Goal: Information Seeking & Learning: Learn about a topic

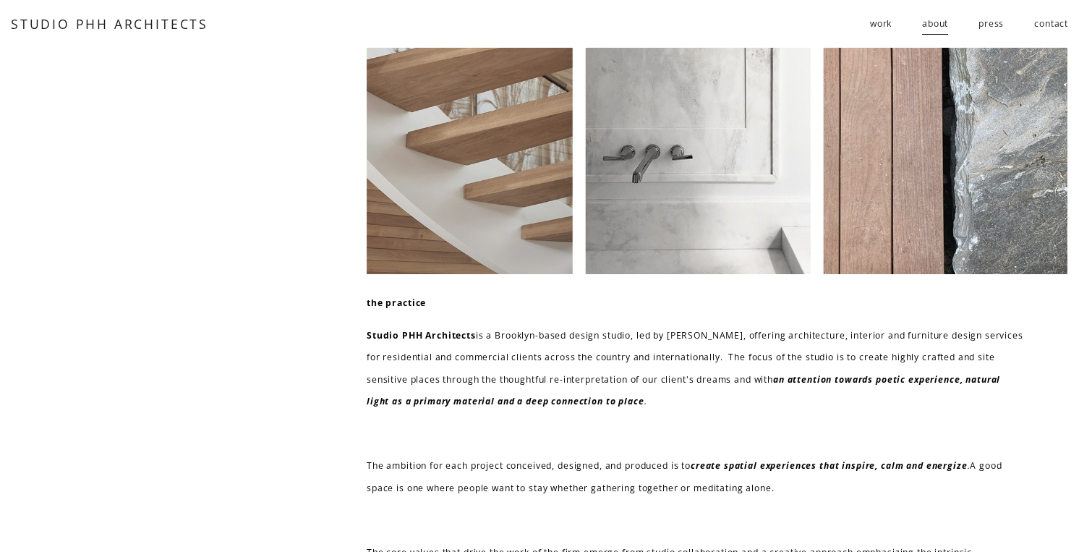
click at [0, 0] on span "residential" at bounding box center [0, 0] width 0 height 0
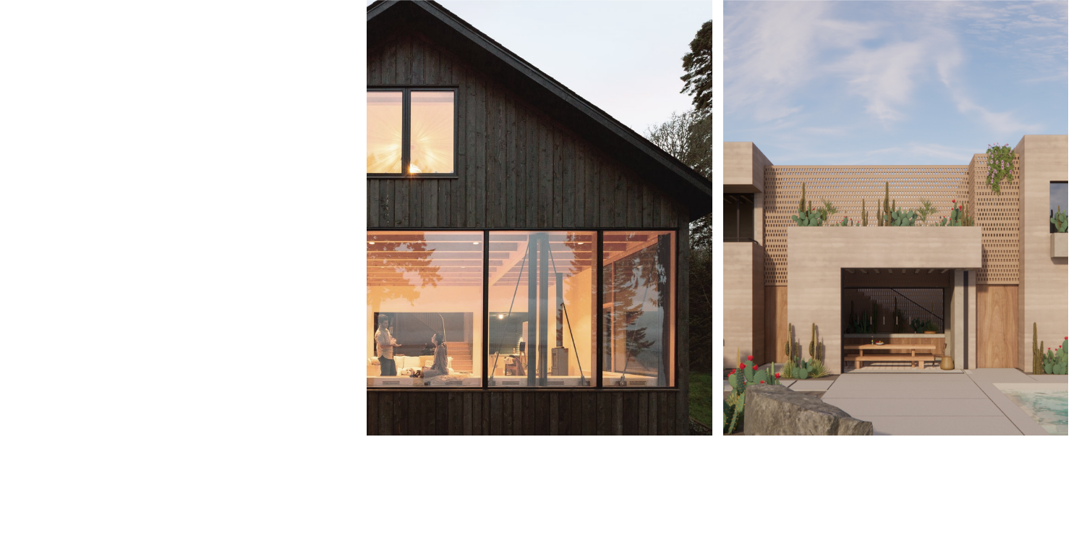
scroll to position [574, 0]
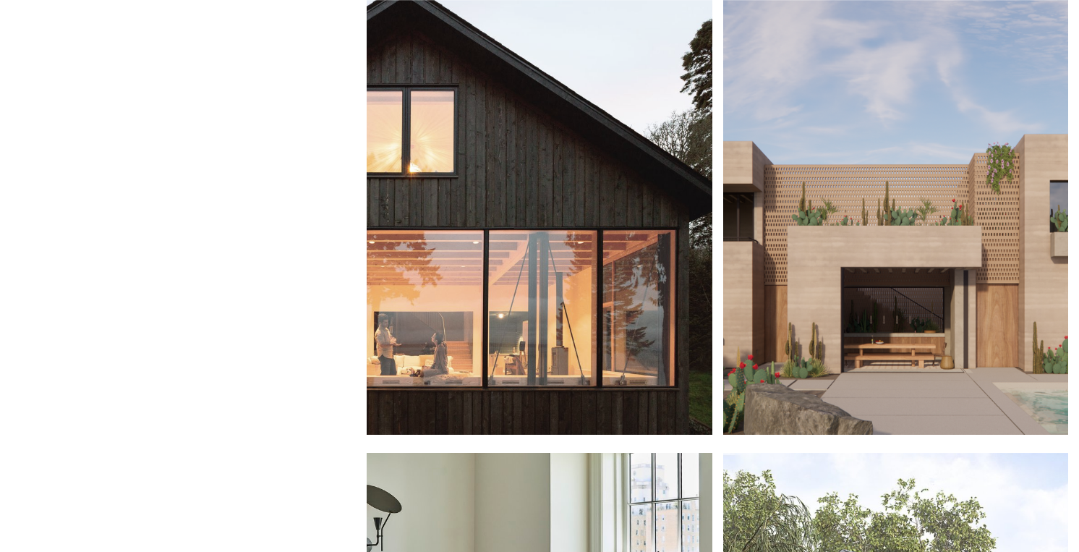
click at [635, 159] on div at bounding box center [539, 198] width 345 height 471
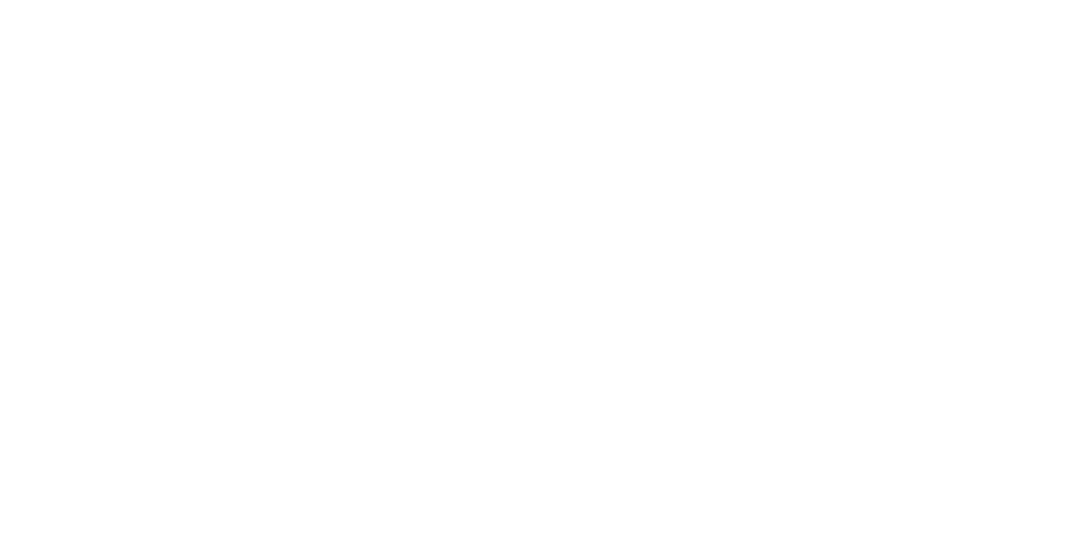
scroll to position [1581, 0]
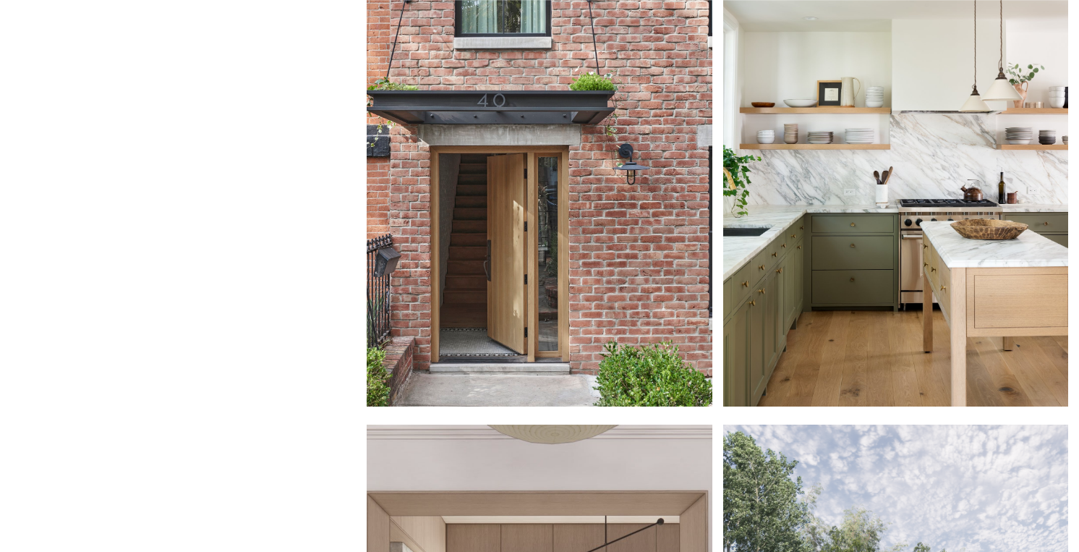
click at [599, 175] on div at bounding box center [539, 170] width 345 height 471
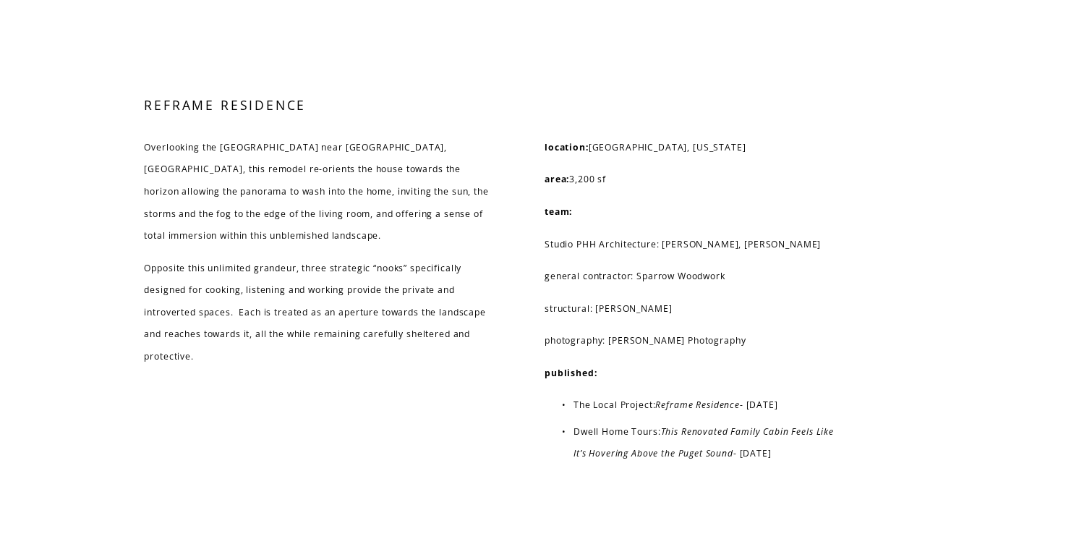
scroll to position [8043, 0]
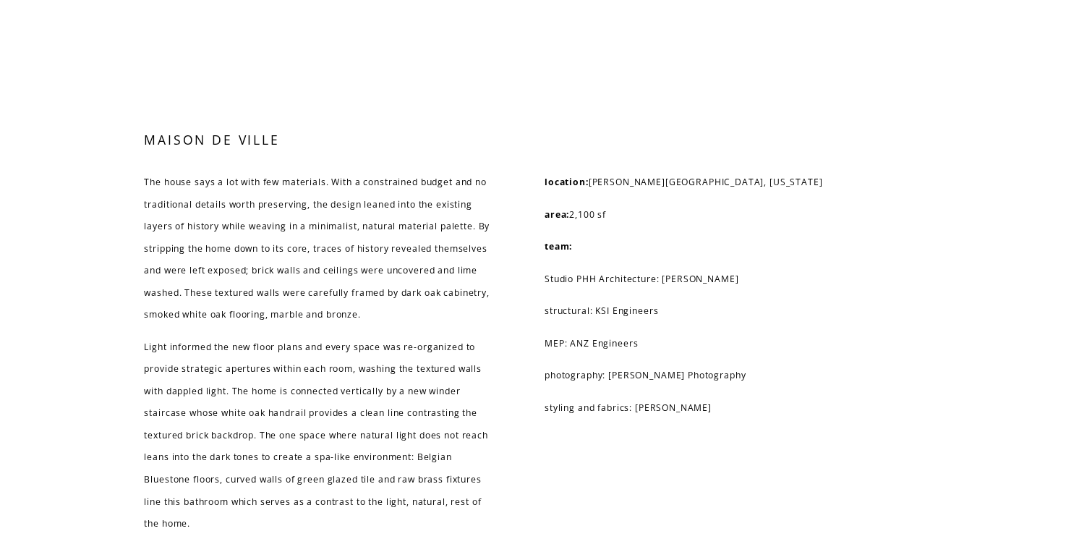
scroll to position [6095, 0]
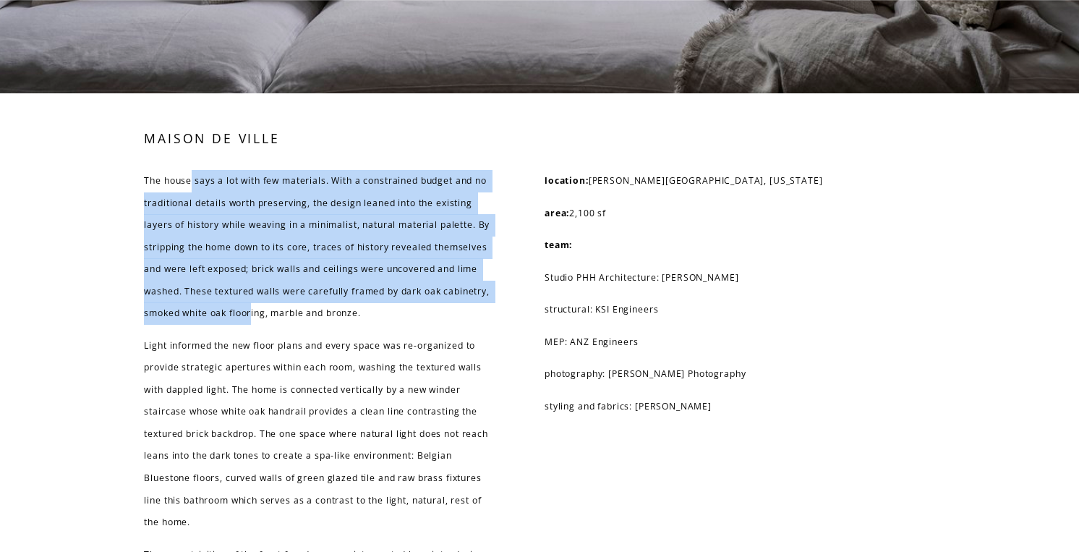
drag, startPoint x: 189, startPoint y: 187, endPoint x: 364, endPoint y: 328, distance: 225.1
click at [364, 327] on div "The house says a lot with few materials. With a constrained budget and no tradi…" at bounding box center [317, 434] width 346 height 528
click at [364, 328] on div "The house says a lot with few materials. With a constrained budget and no tradi…" at bounding box center [317, 434] width 346 height 528
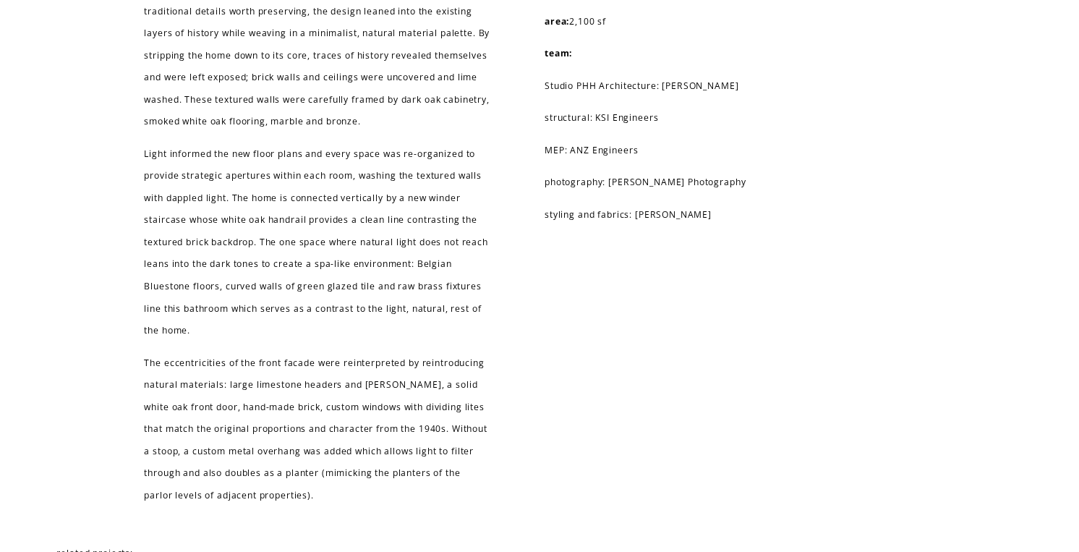
scroll to position [6284, 0]
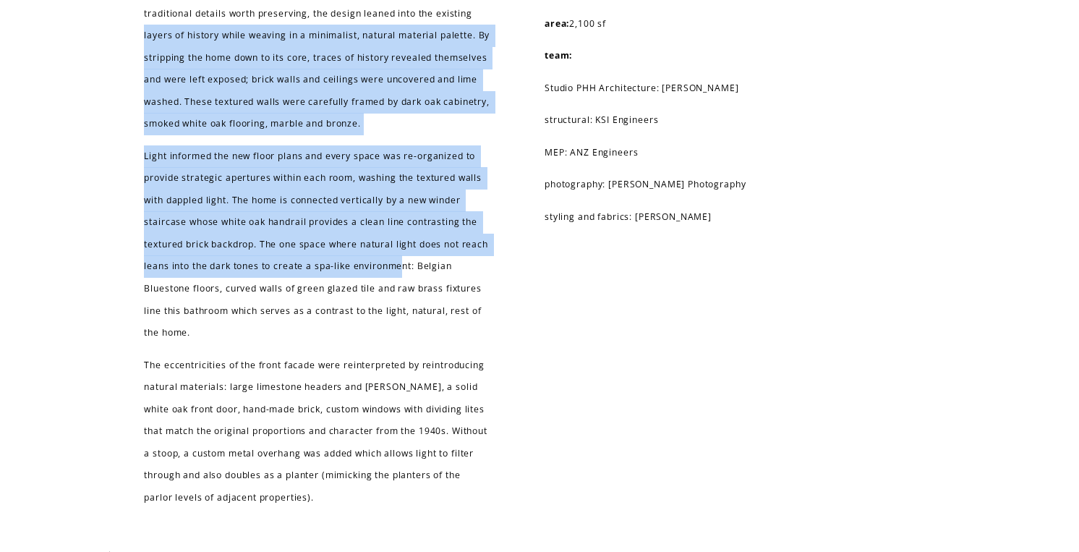
drag, startPoint x: 182, startPoint y: 37, endPoint x: 437, endPoint y: 274, distance: 347.8
click at [437, 274] on div "The house says a lot with few materials. With a constrained budget and no tradi…" at bounding box center [317, 244] width 346 height 528
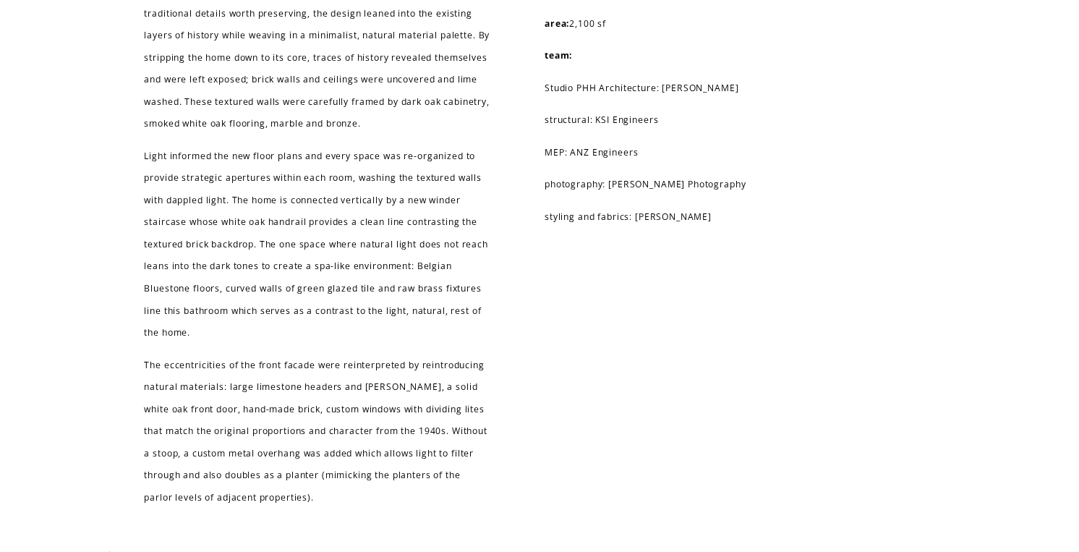
click at [415, 308] on p "Light informed the new floor plans and every space was re-organized to provide …" at bounding box center [317, 244] width 346 height 199
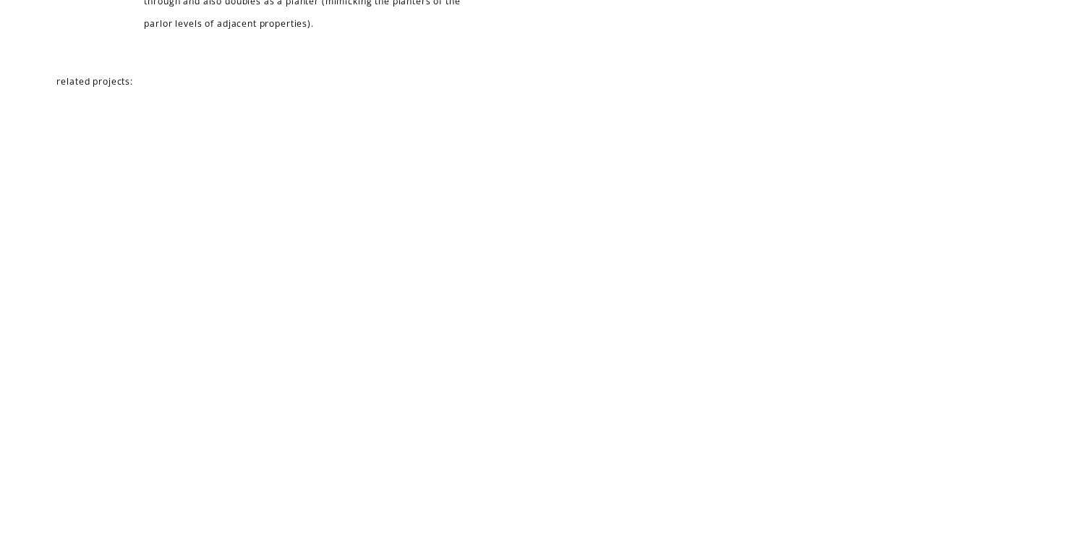
scroll to position [6764, 0]
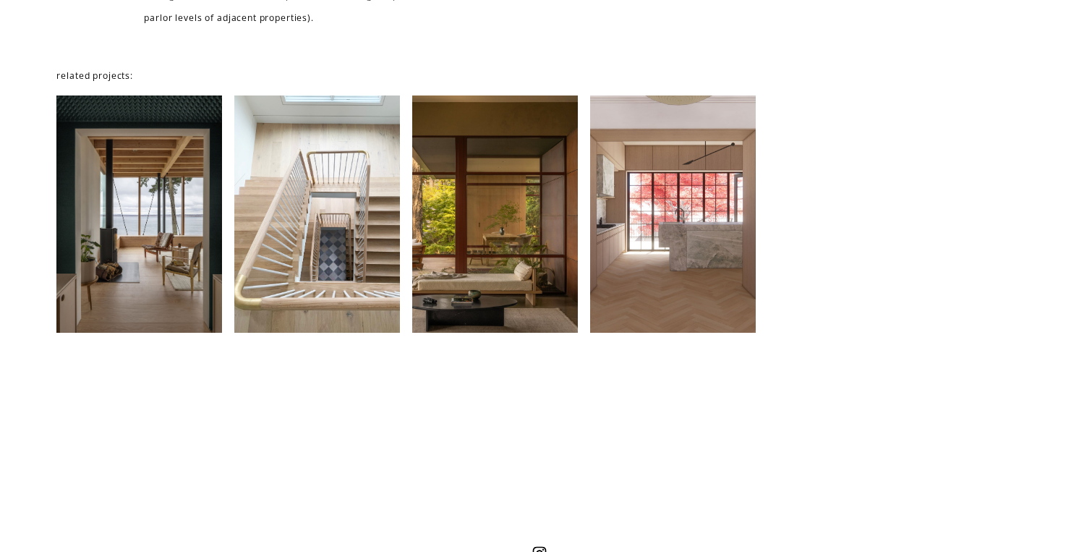
click at [695, 205] on div at bounding box center [673, 213] width 166 height 237
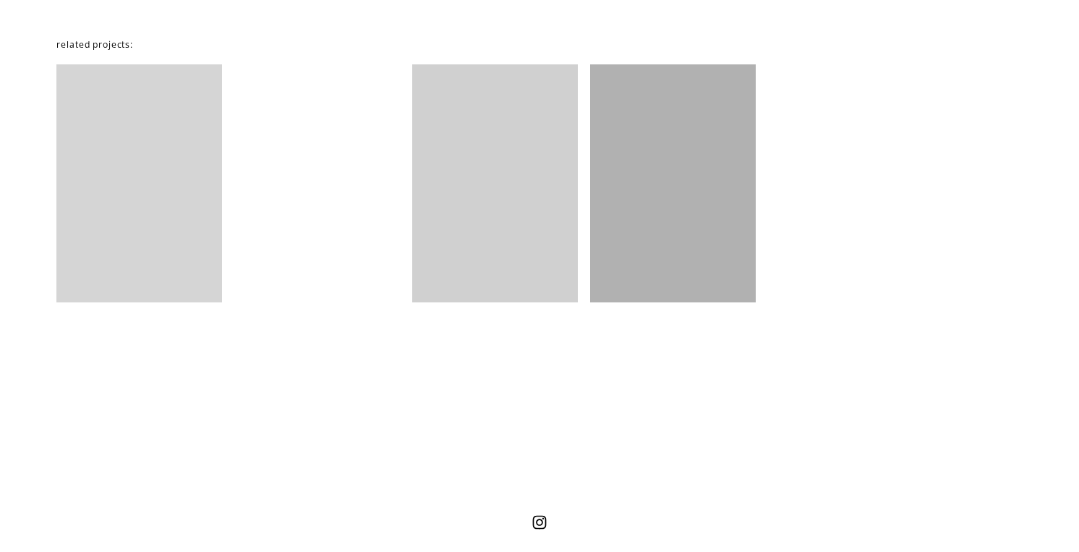
scroll to position [3925, 0]
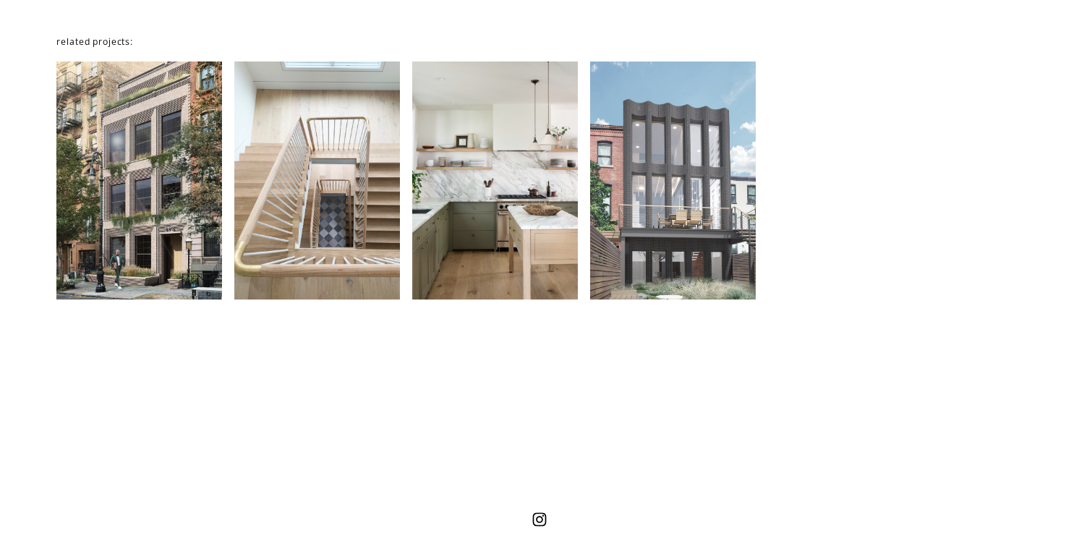
click at [702, 197] on div at bounding box center [673, 179] width 166 height 237
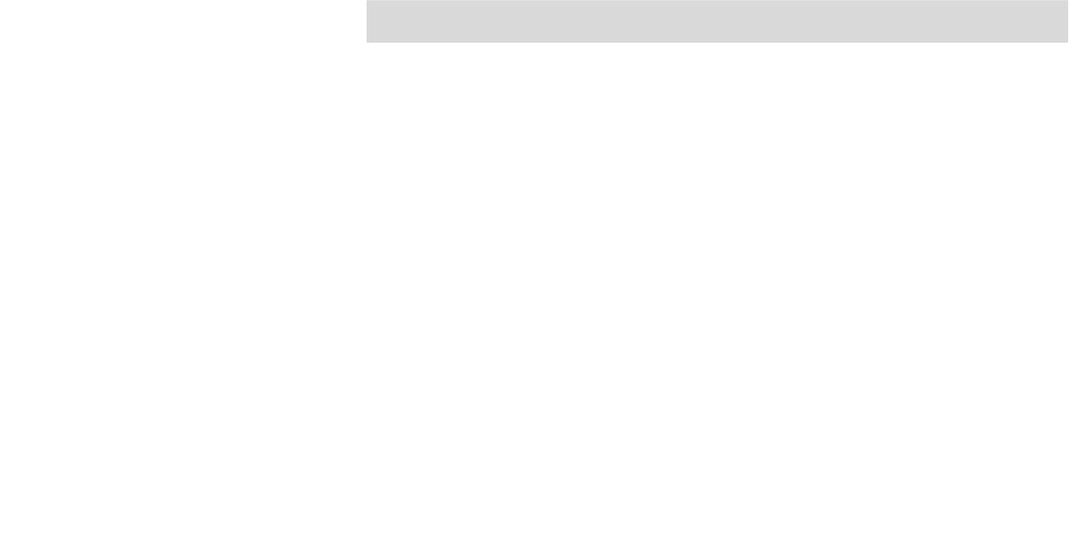
scroll to position [1469, 0]
